Goal: Information Seeking & Learning: Learn about a topic

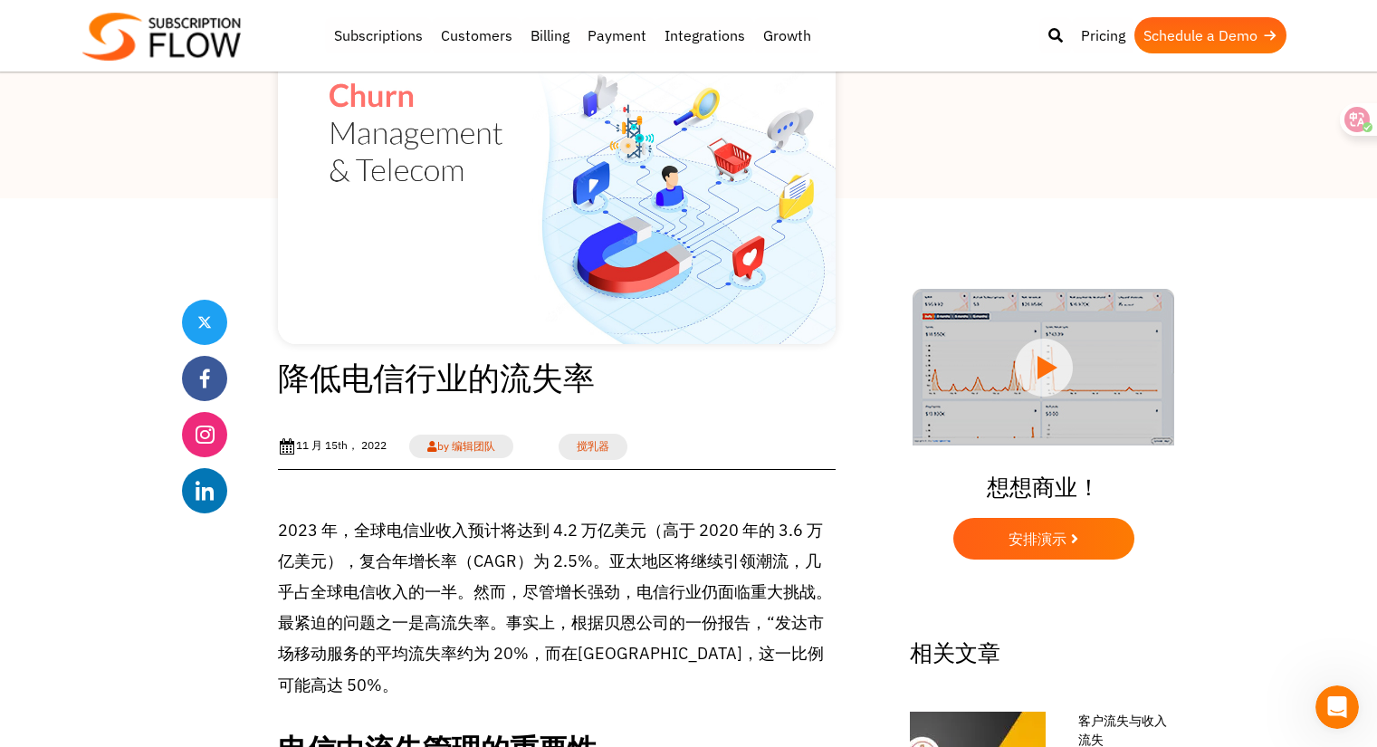
scroll to position [179, 0]
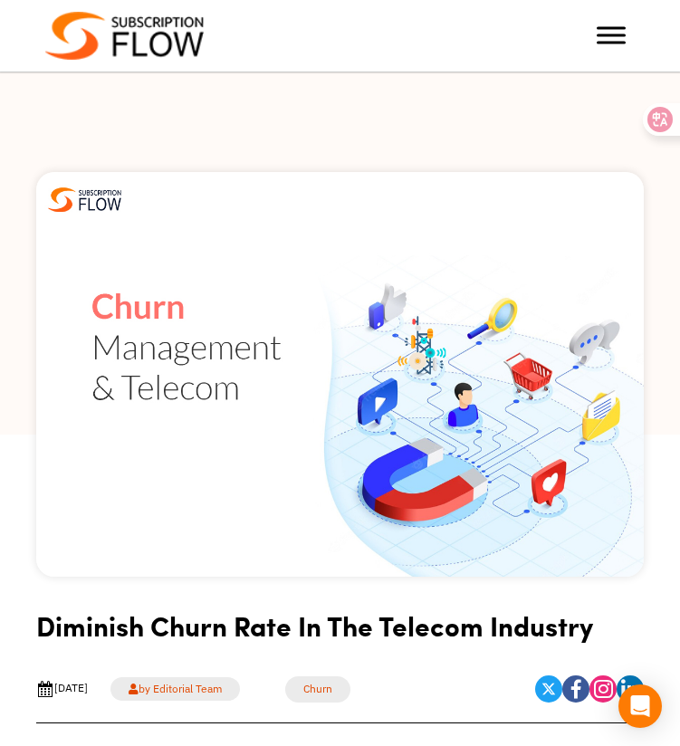
scroll to position [280, 0]
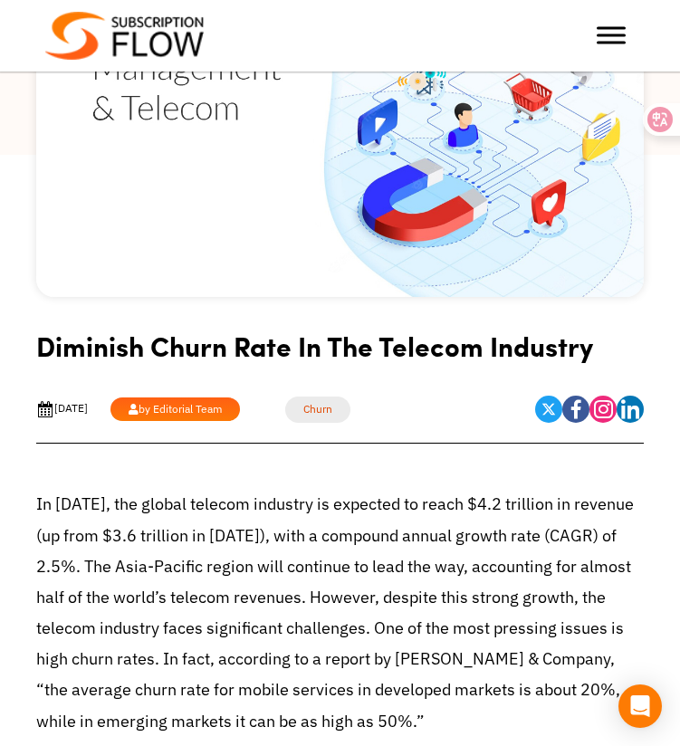
click at [221, 416] on link "by Editorial Team" at bounding box center [174, 409] width 129 height 24
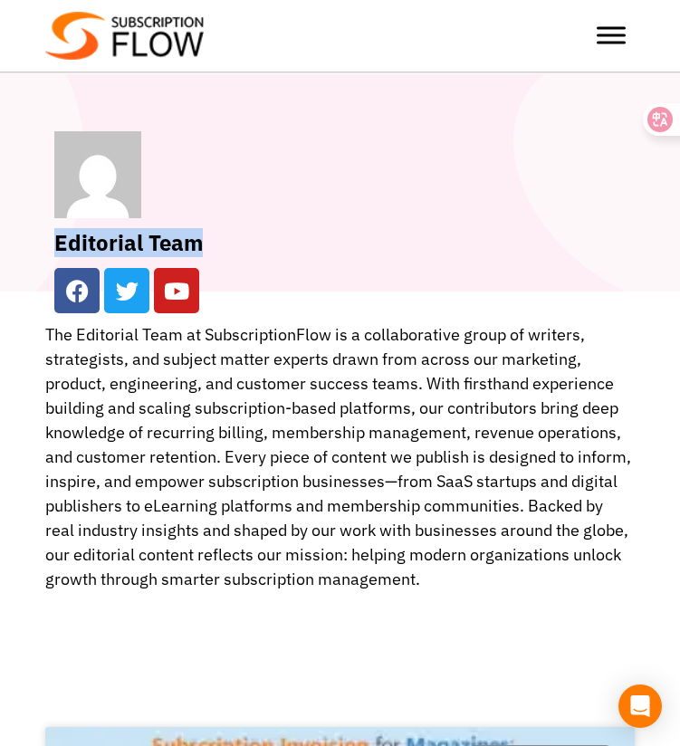
click at [207, 248] on div "Editorial Team Facebook Twitter Youtube" at bounding box center [339, 222] width 589 height 200
copy h2 "Editorial Team"
click at [303, 456] on div "The Editorial Team at SubscriptionFlow is a collaborative group of writers, str…" at bounding box center [339, 456] width 589 height 269
